Goal: Information Seeking & Learning: Check status

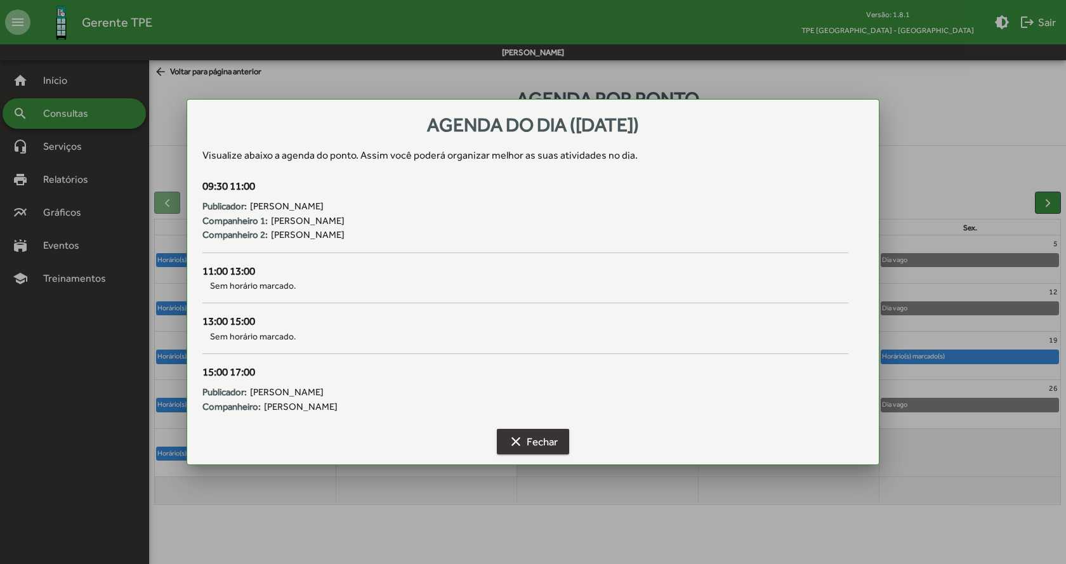
click at [534, 436] on span "clear Fechar" at bounding box center [533, 441] width 50 height 23
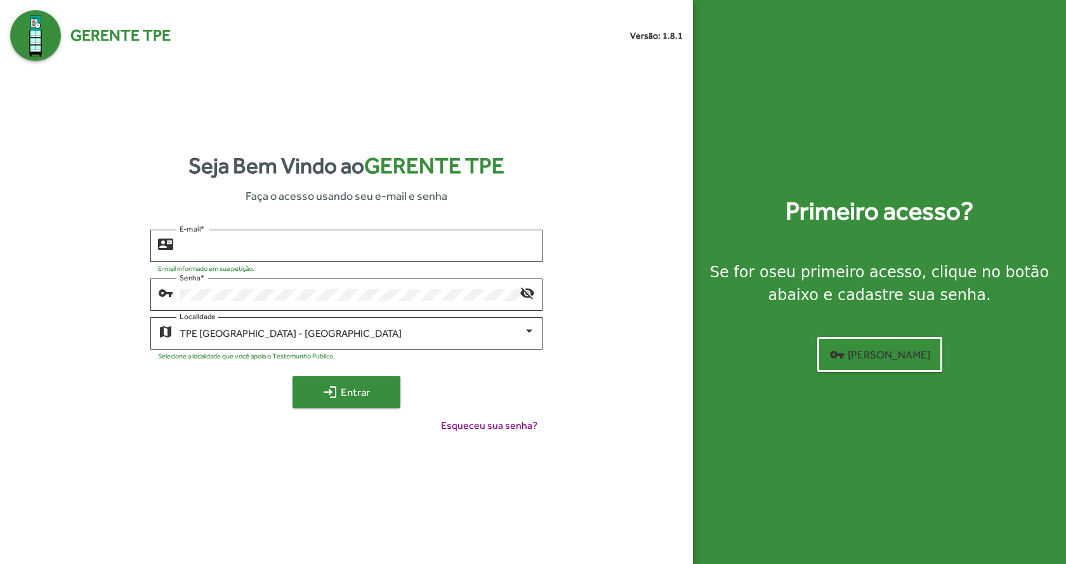
type input "**********"
click at [327, 402] on span "login Entrar" at bounding box center [346, 392] width 85 height 23
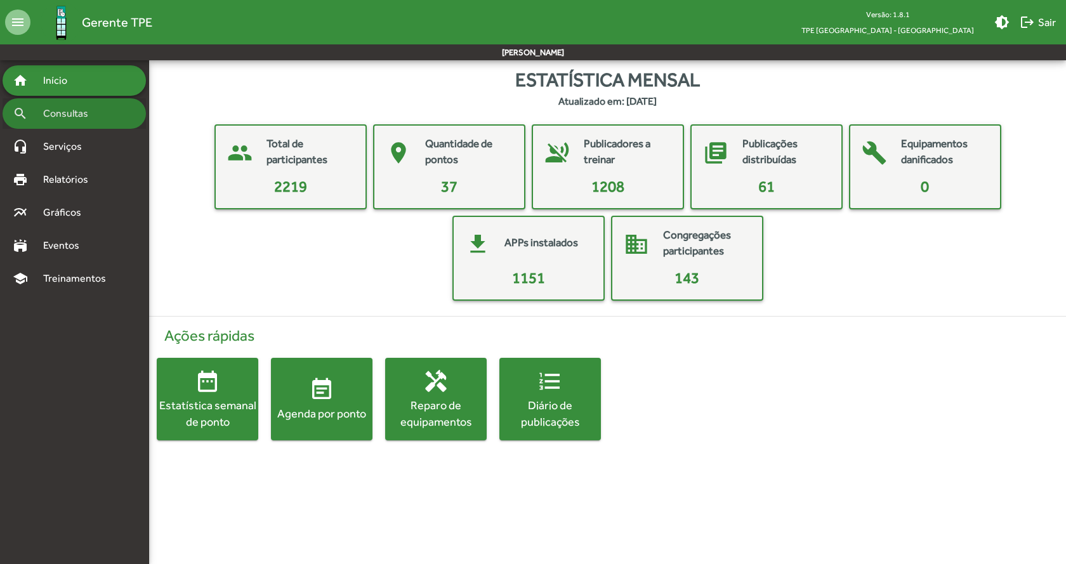
click at [78, 107] on span "Consultas" at bounding box center [70, 113] width 69 height 15
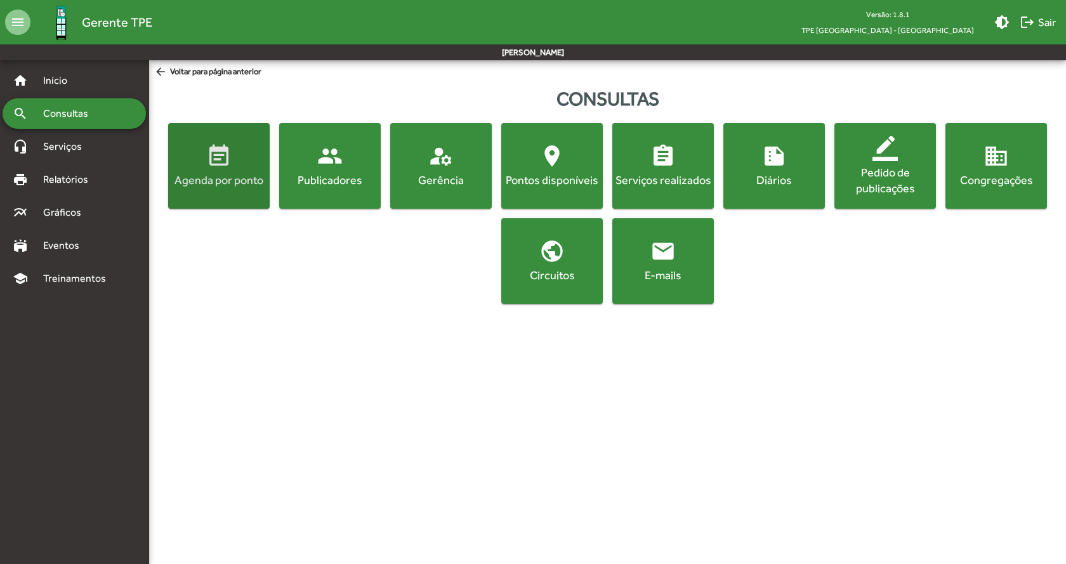
click at [211, 177] on div "Agenda por ponto" at bounding box center [219, 180] width 96 height 16
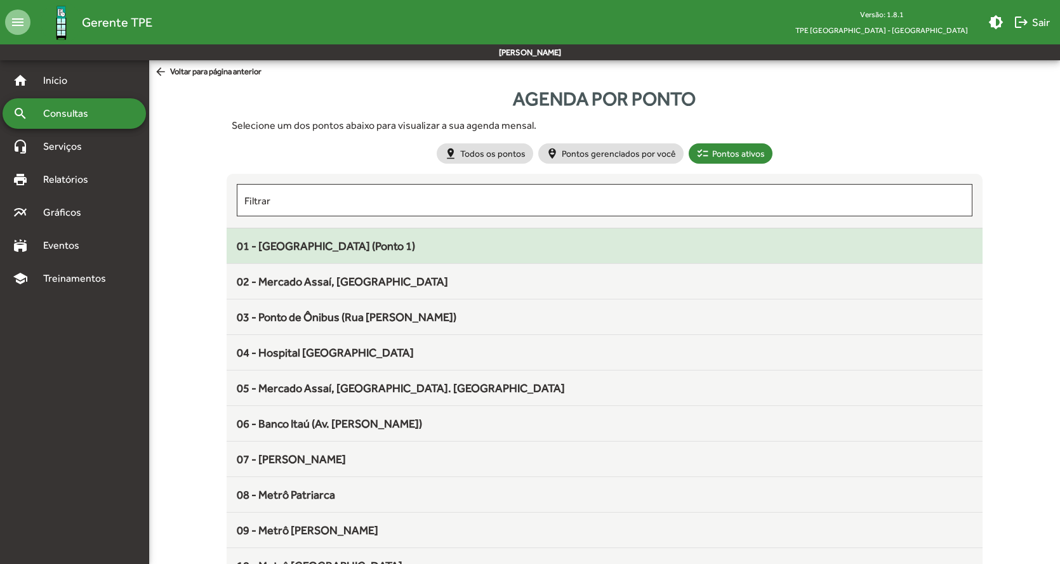
click at [360, 246] on span "01 - [GEOGRAPHIC_DATA] (Ponto 1)" at bounding box center [326, 245] width 178 height 13
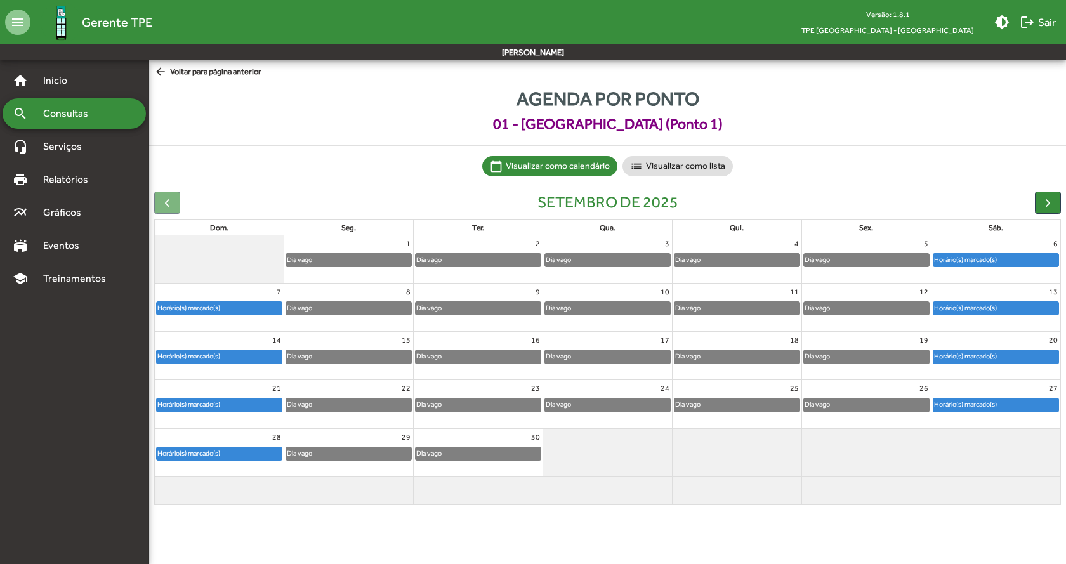
click at [1020, 360] on div "Horário(s) marcado(s)" at bounding box center [996, 356] width 125 height 13
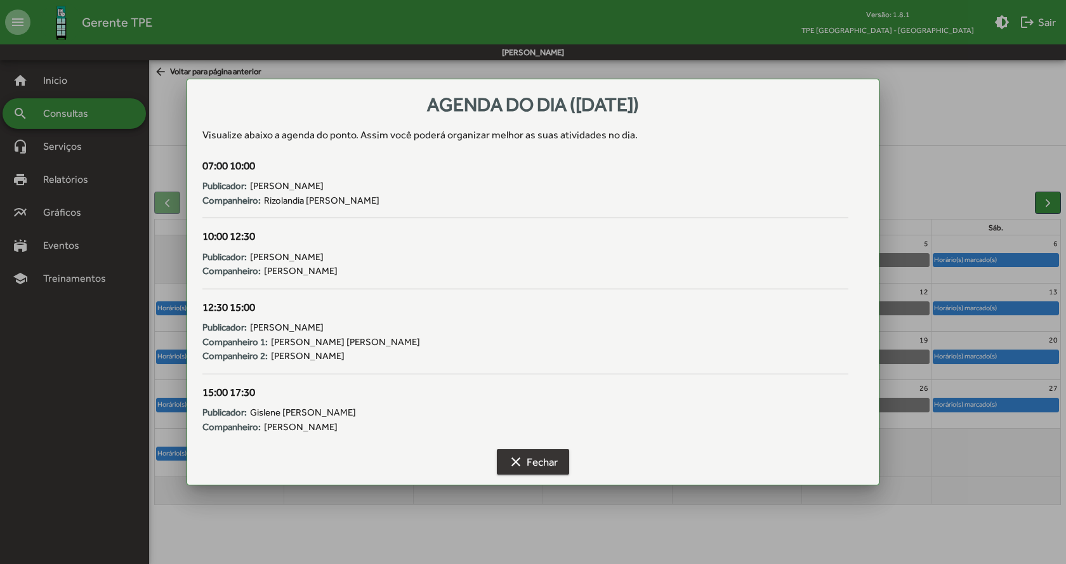
click at [552, 465] on span "clear Fechar" at bounding box center [533, 462] width 50 height 23
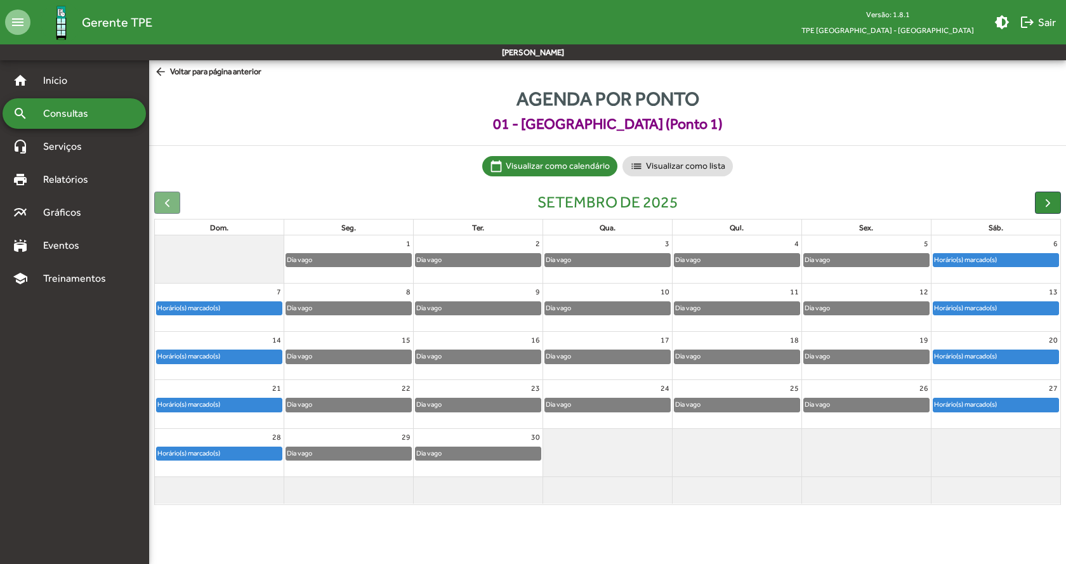
click at [248, 406] on div "Horário(s) marcado(s)" at bounding box center [219, 405] width 125 height 13
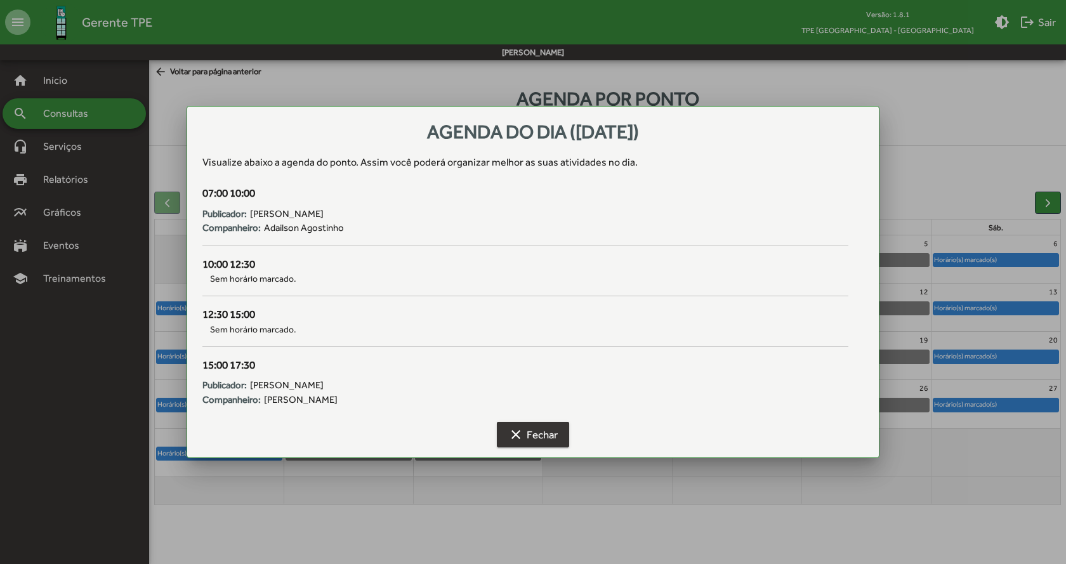
click at [533, 434] on span "clear Fechar" at bounding box center [533, 434] width 50 height 23
